Goal: Register for event/course

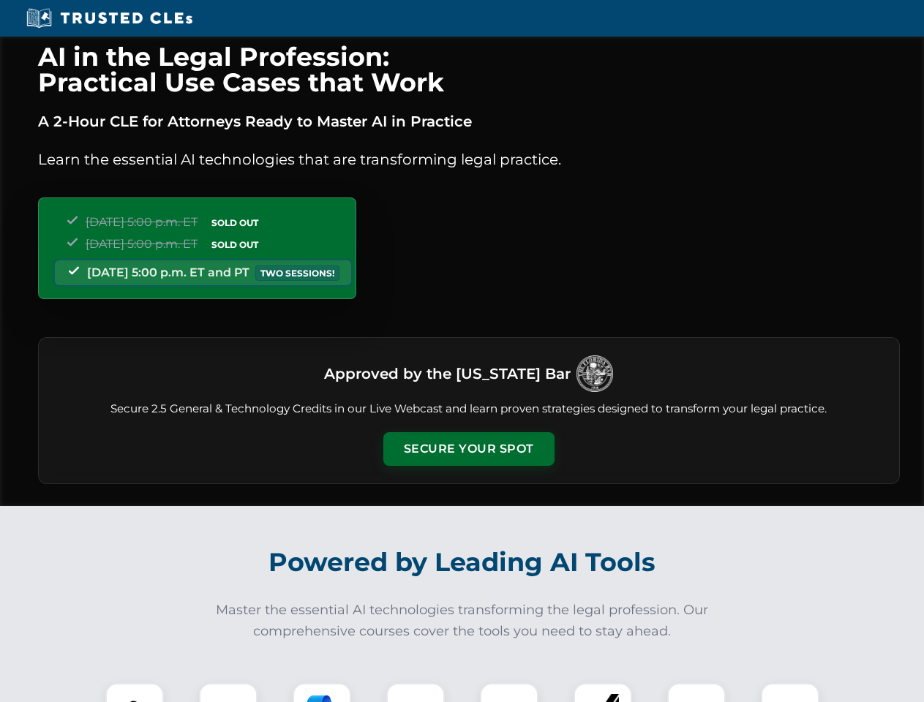
click at [468, 449] on button "Secure Your Spot" at bounding box center [468, 449] width 171 height 34
click at [135, 693] on img at bounding box center [134, 712] width 42 height 42
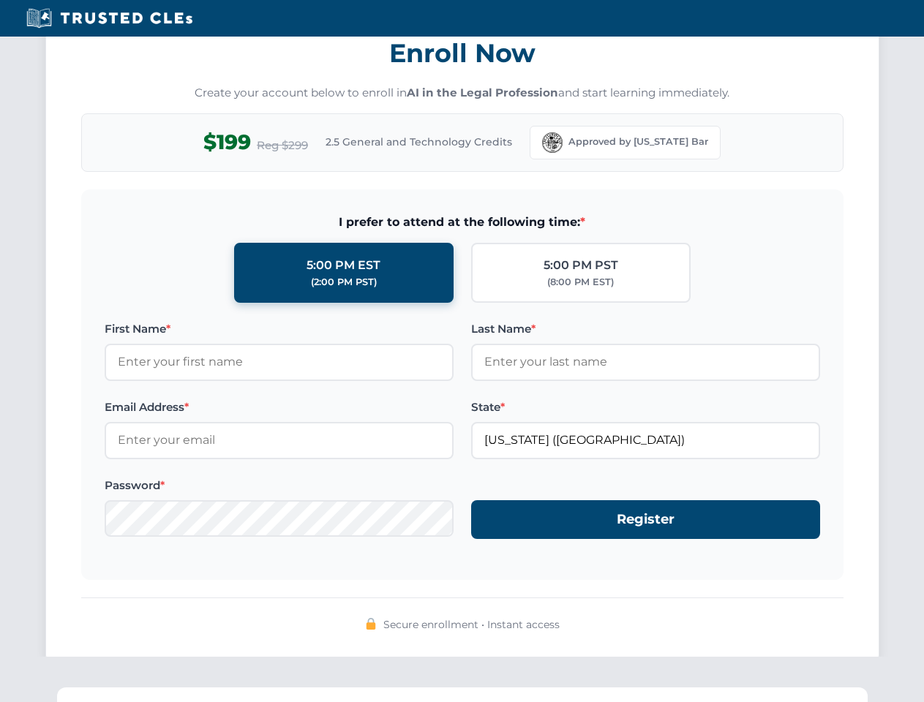
scroll to position [1436, 0]
